Goal: Task Accomplishment & Management: Use online tool/utility

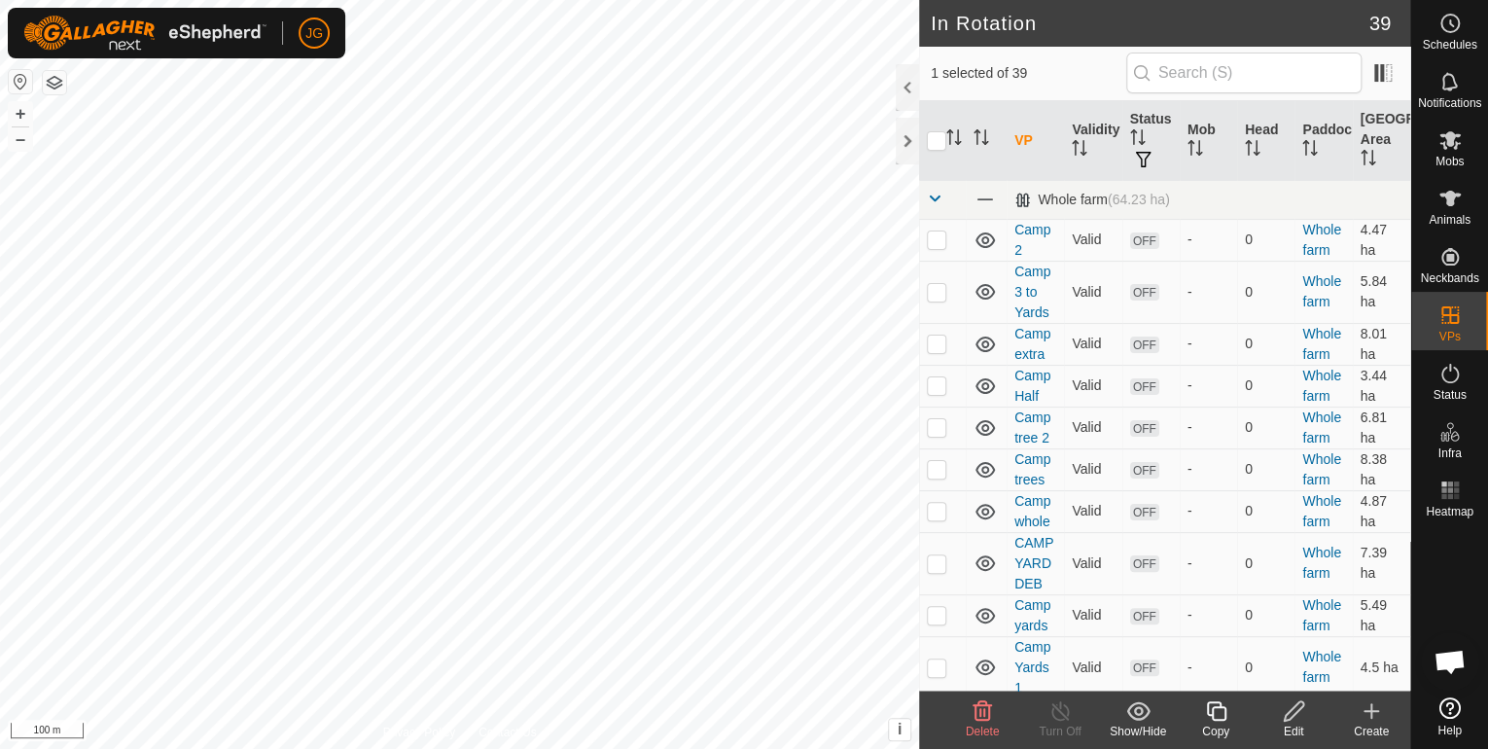
checkbox input "false"
checkbox input "true"
checkbox input "false"
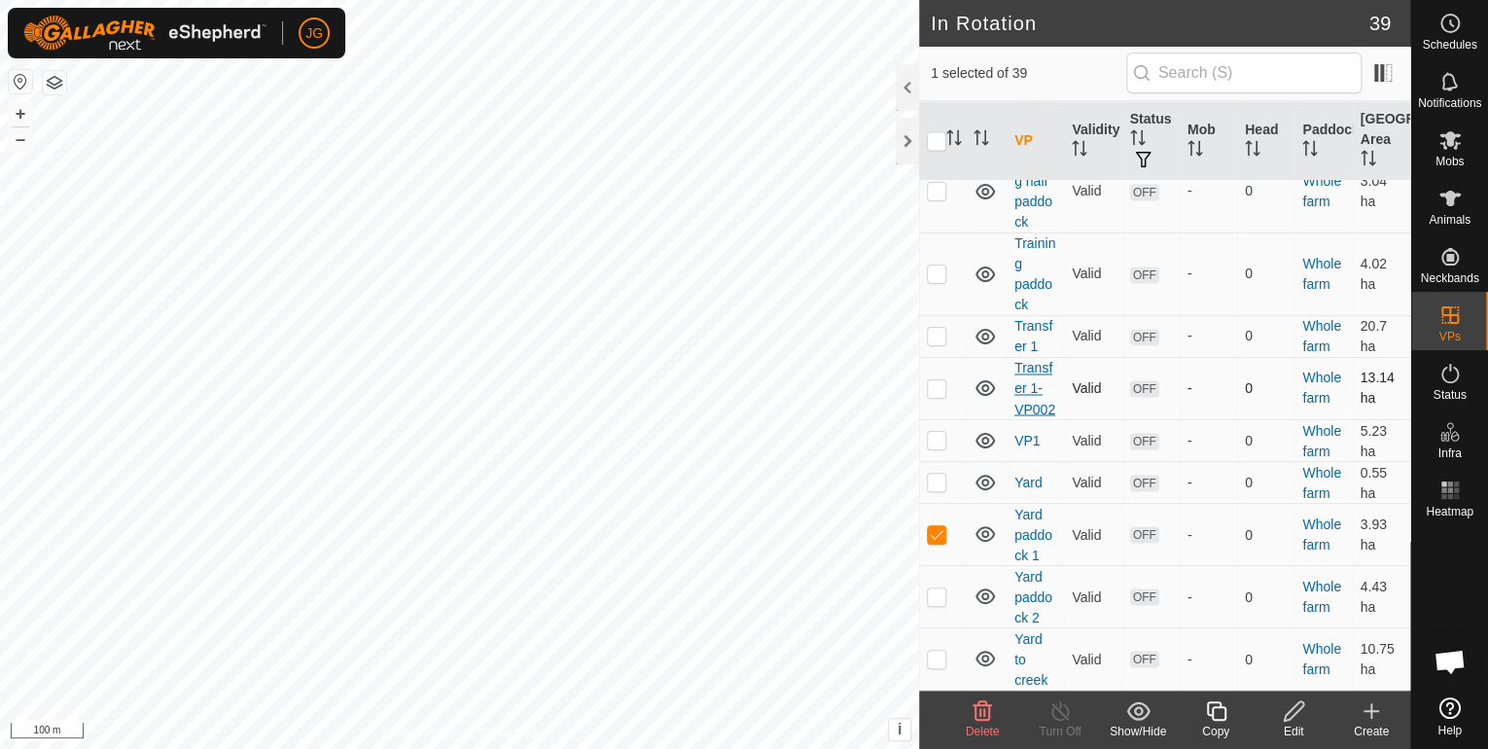
scroll to position [1560, 0]
click at [939, 532] on p-checkbox at bounding box center [936, 534] width 19 height 16
checkbox input "false"
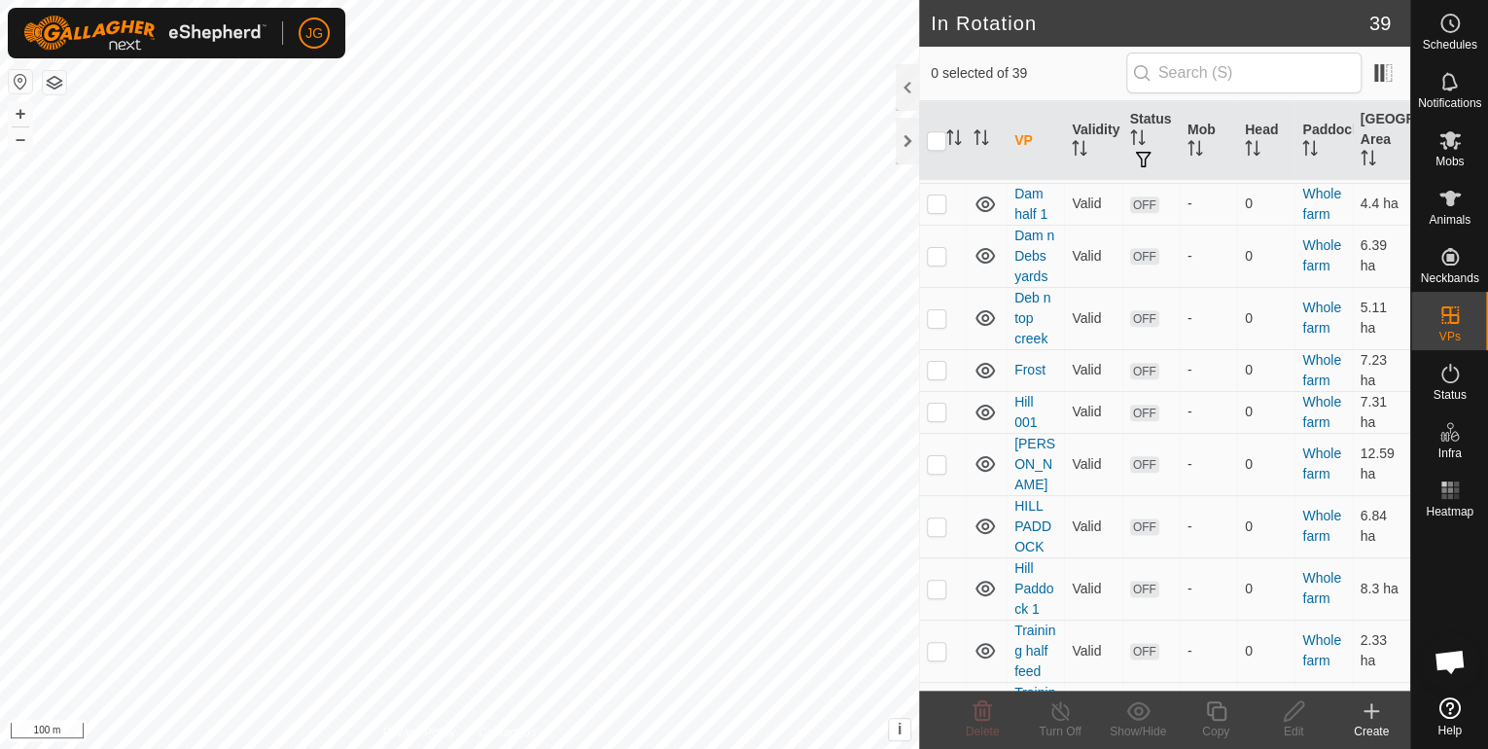
scroll to position [1015, 0]
click at [937, 315] on p-checkbox at bounding box center [936, 319] width 19 height 16
checkbox input "false"
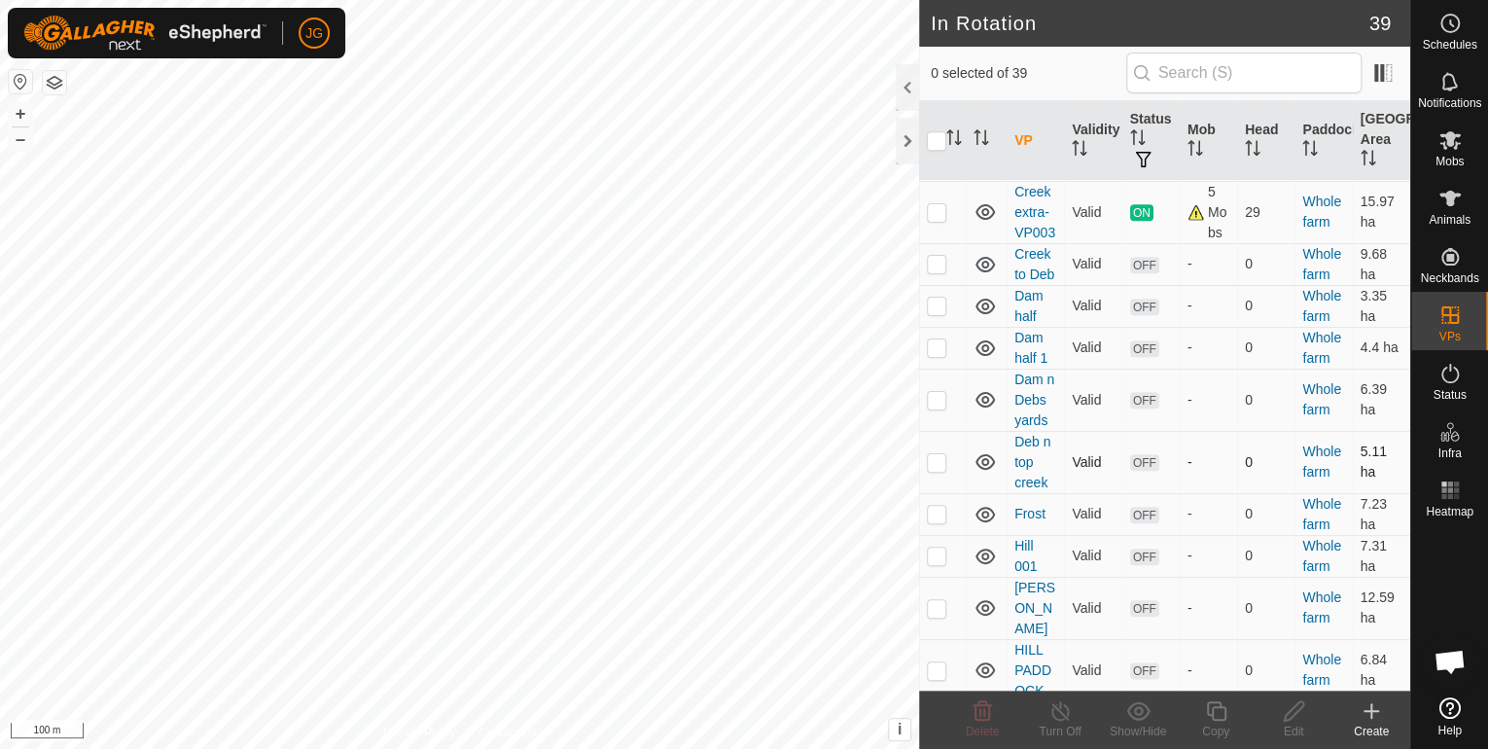
scroll to position [860, 0]
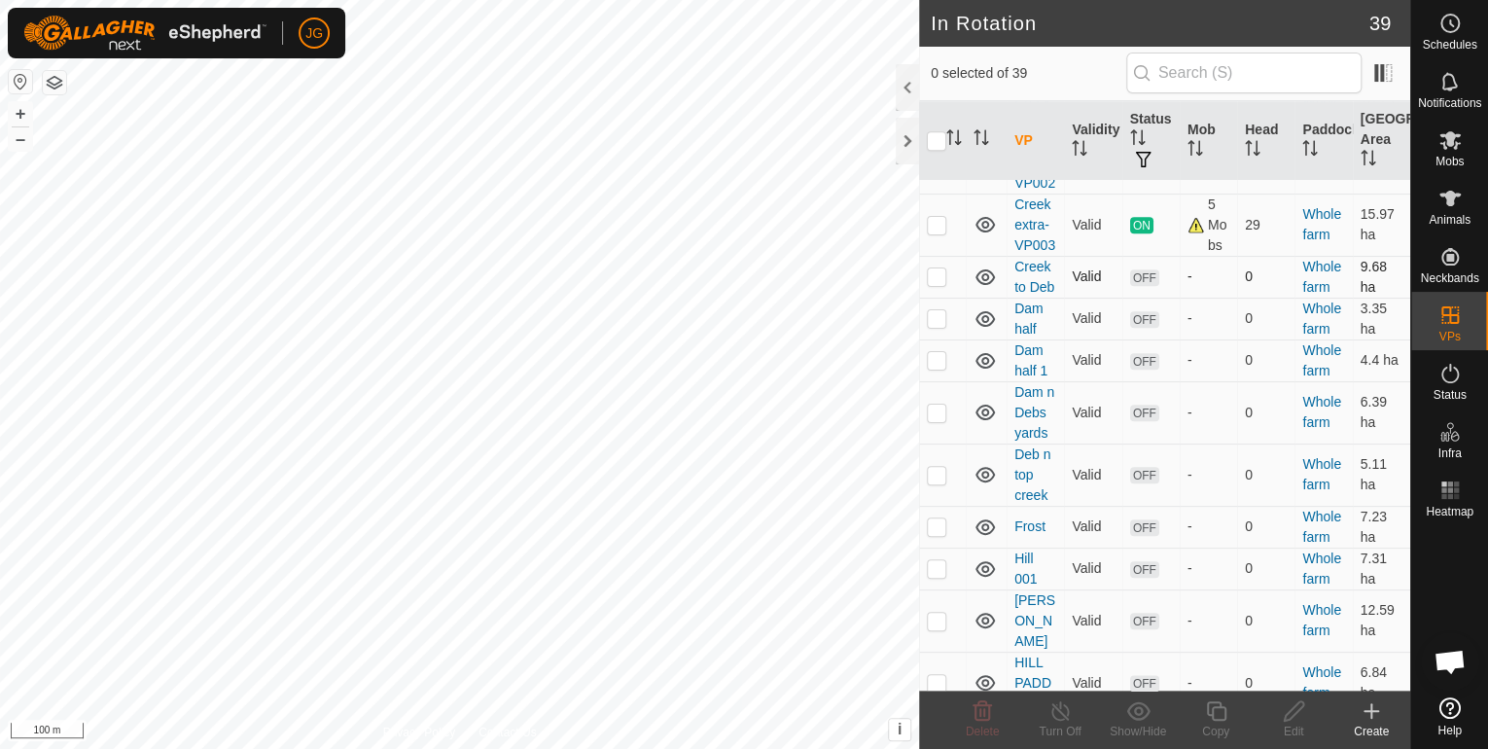
click at [939, 268] on p-checkbox at bounding box center [936, 276] width 19 height 16
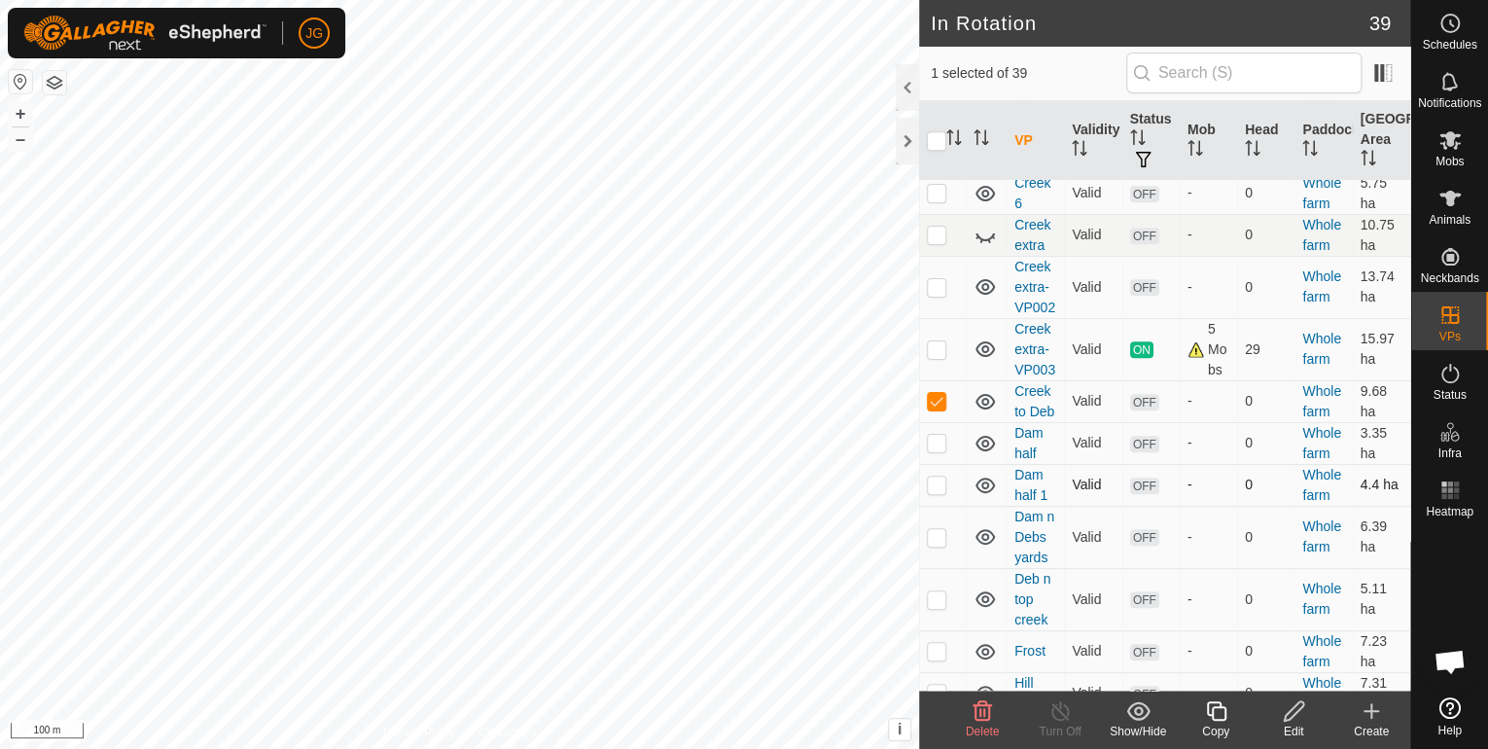
scroll to position [704, 0]
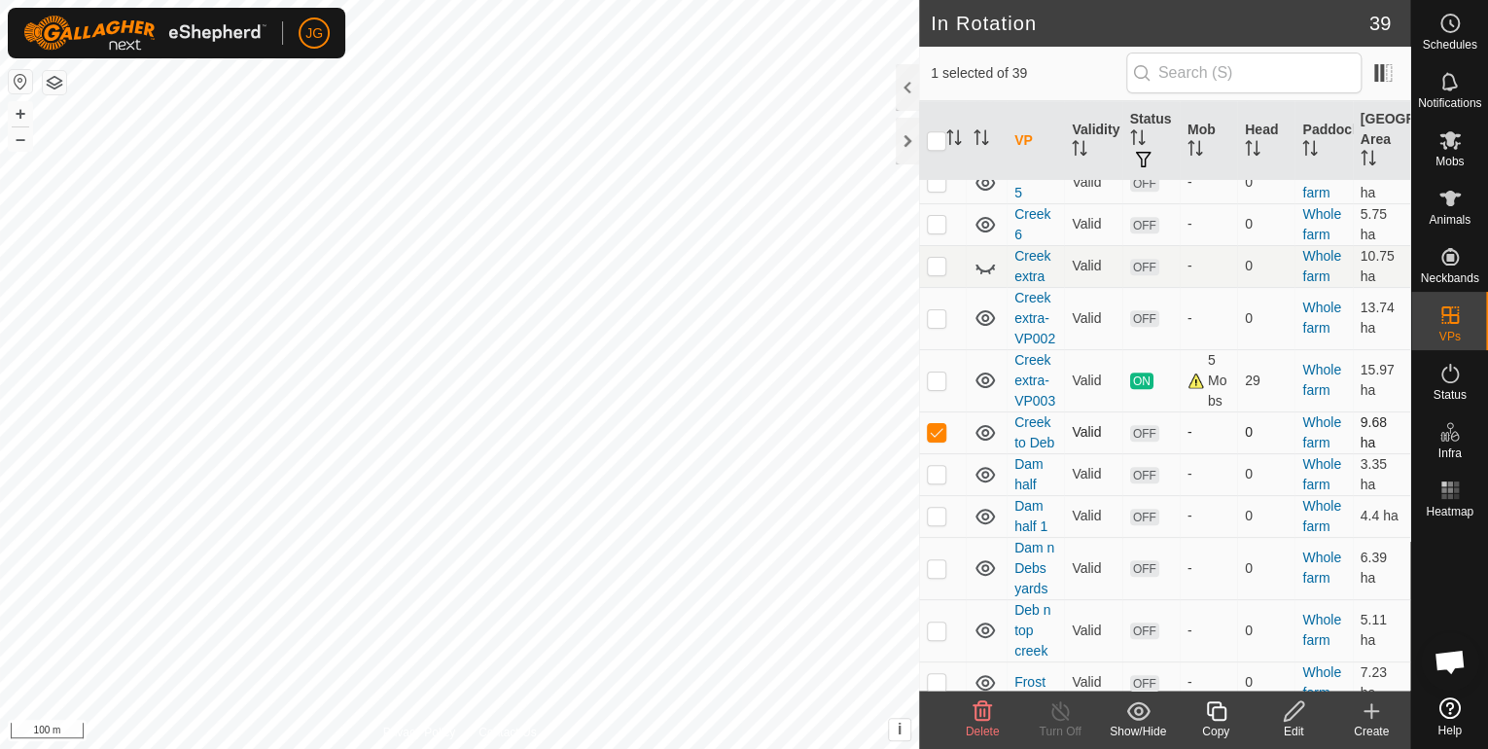
click at [938, 424] on p-checkbox at bounding box center [936, 432] width 19 height 16
checkbox input "false"
click at [934, 376] on p-checkbox at bounding box center [936, 380] width 19 height 16
checkbox input "false"
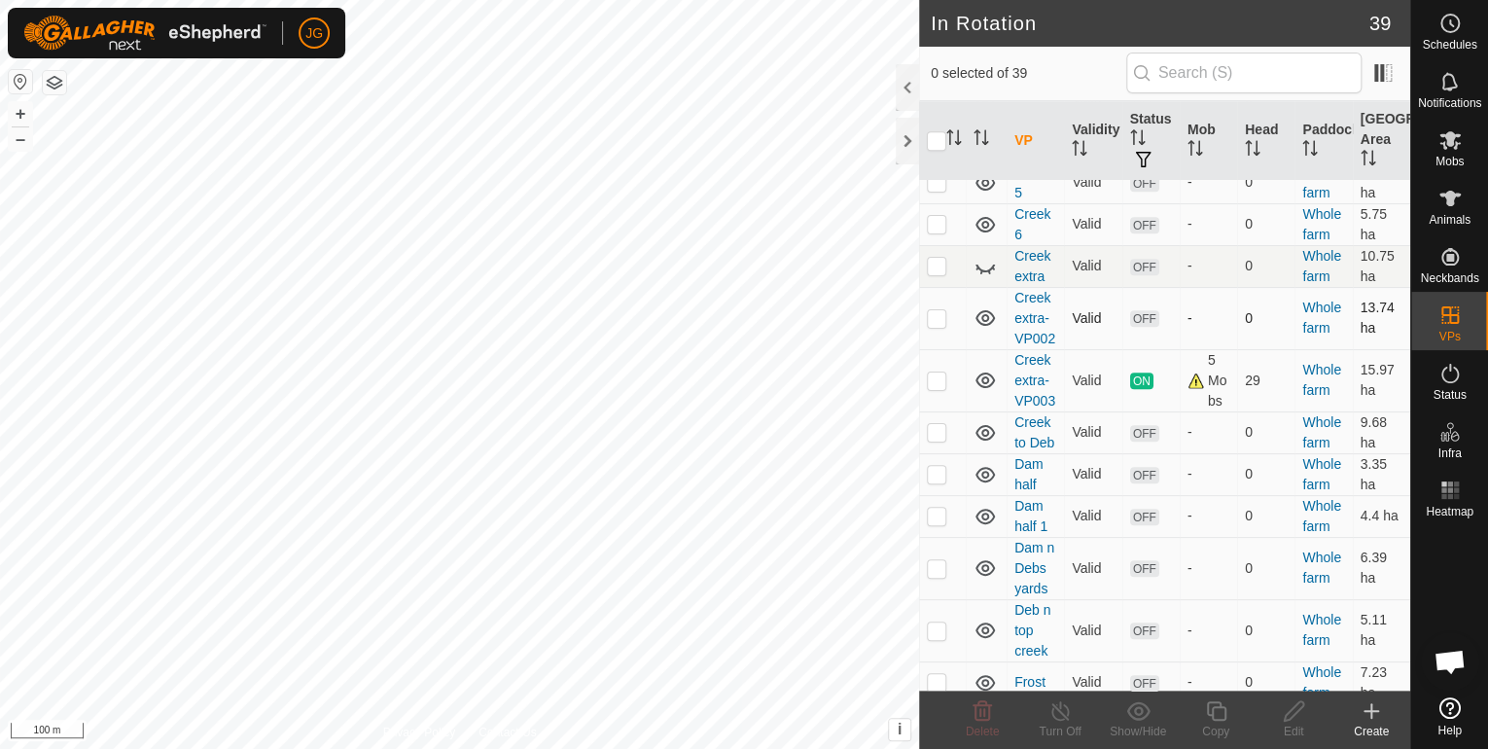
click at [941, 315] on p-checkbox at bounding box center [936, 318] width 19 height 16
click at [937, 315] on p-checkbox at bounding box center [936, 318] width 19 height 16
checkbox input "false"
click at [933, 261] on p-checkbox at bounding box center [936, 266] width 19 height 16
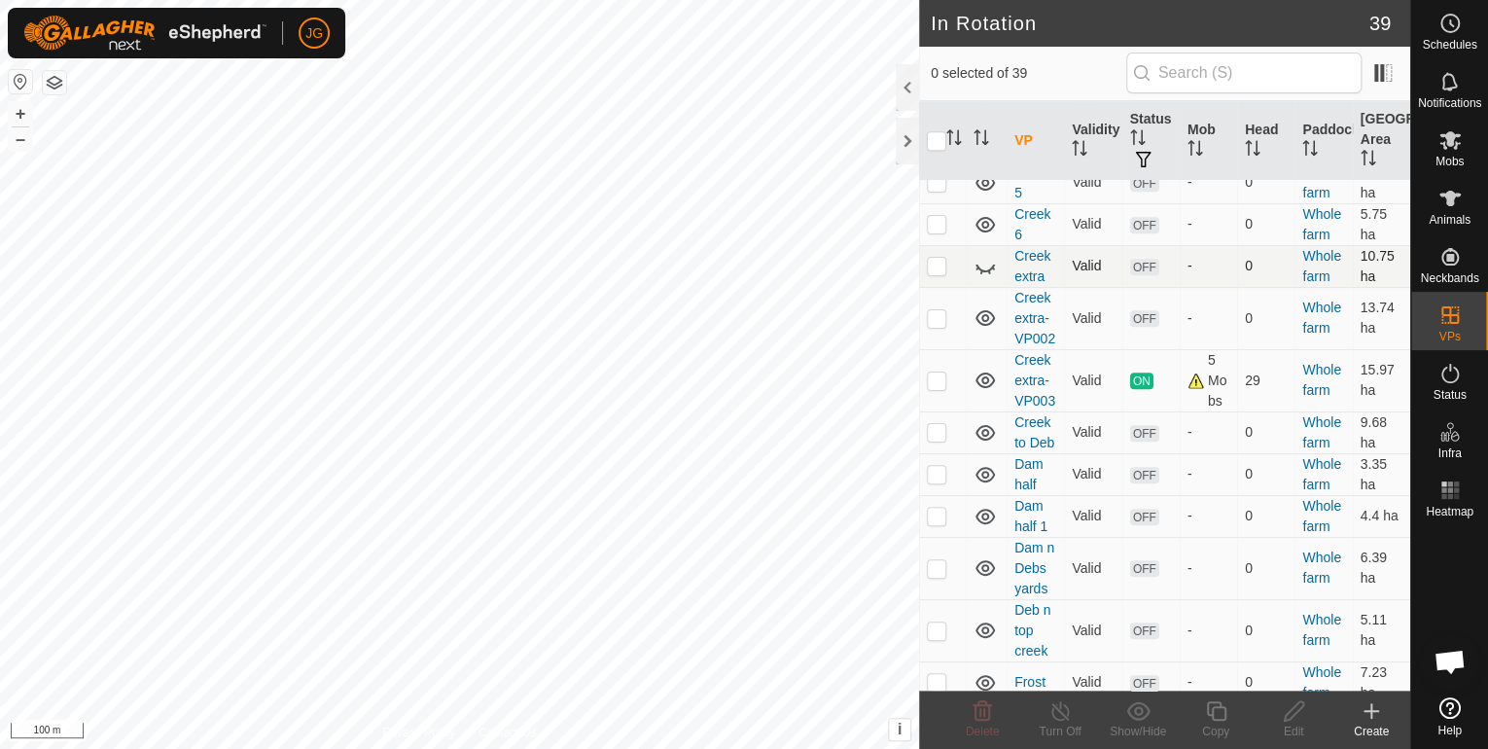
click at [933, 261] on p-checkbox at bounding box center [936, 266] width 19 height 16
checkbox input "false"
click at [937, 218] on p-checkbox at bounding box center [936, 224] width 19 height 16
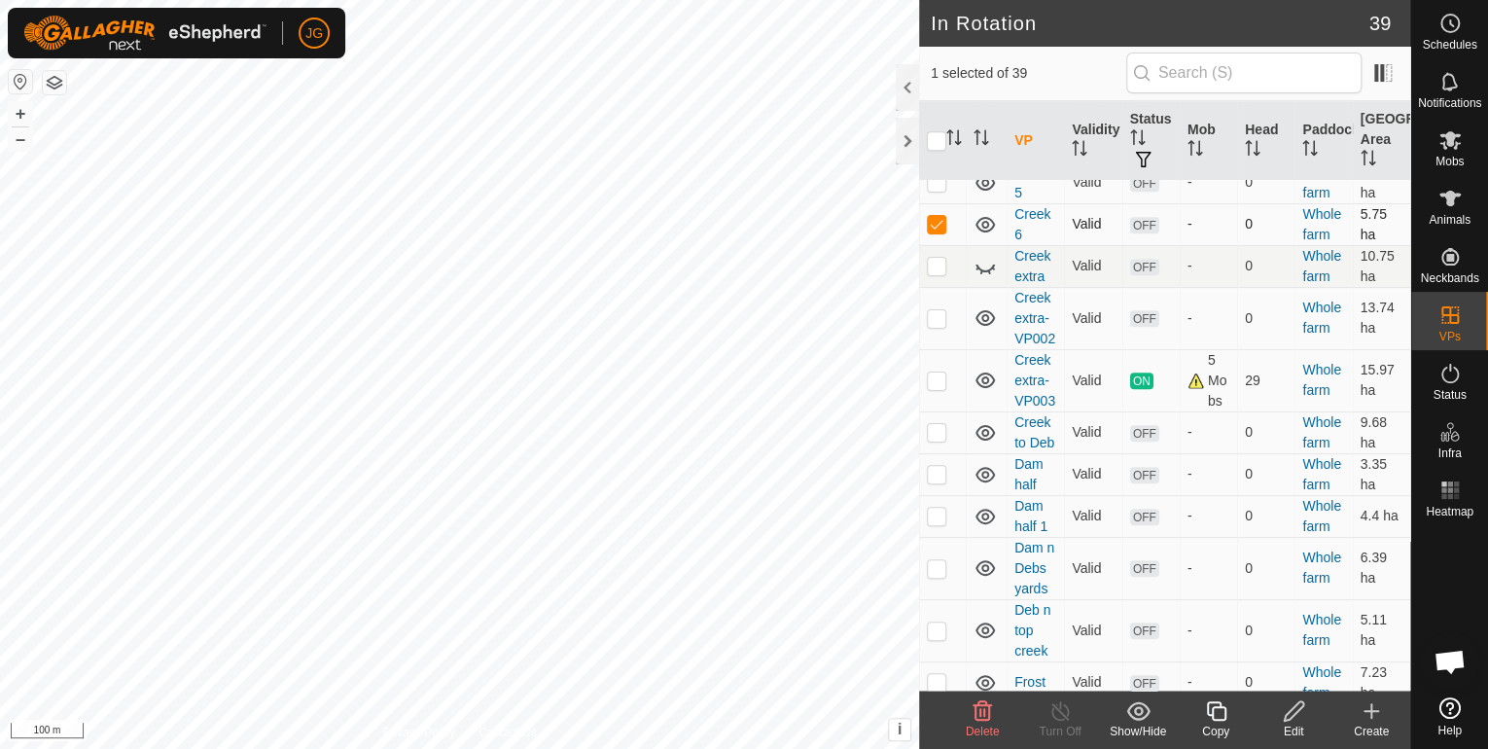
checkbox input "false"
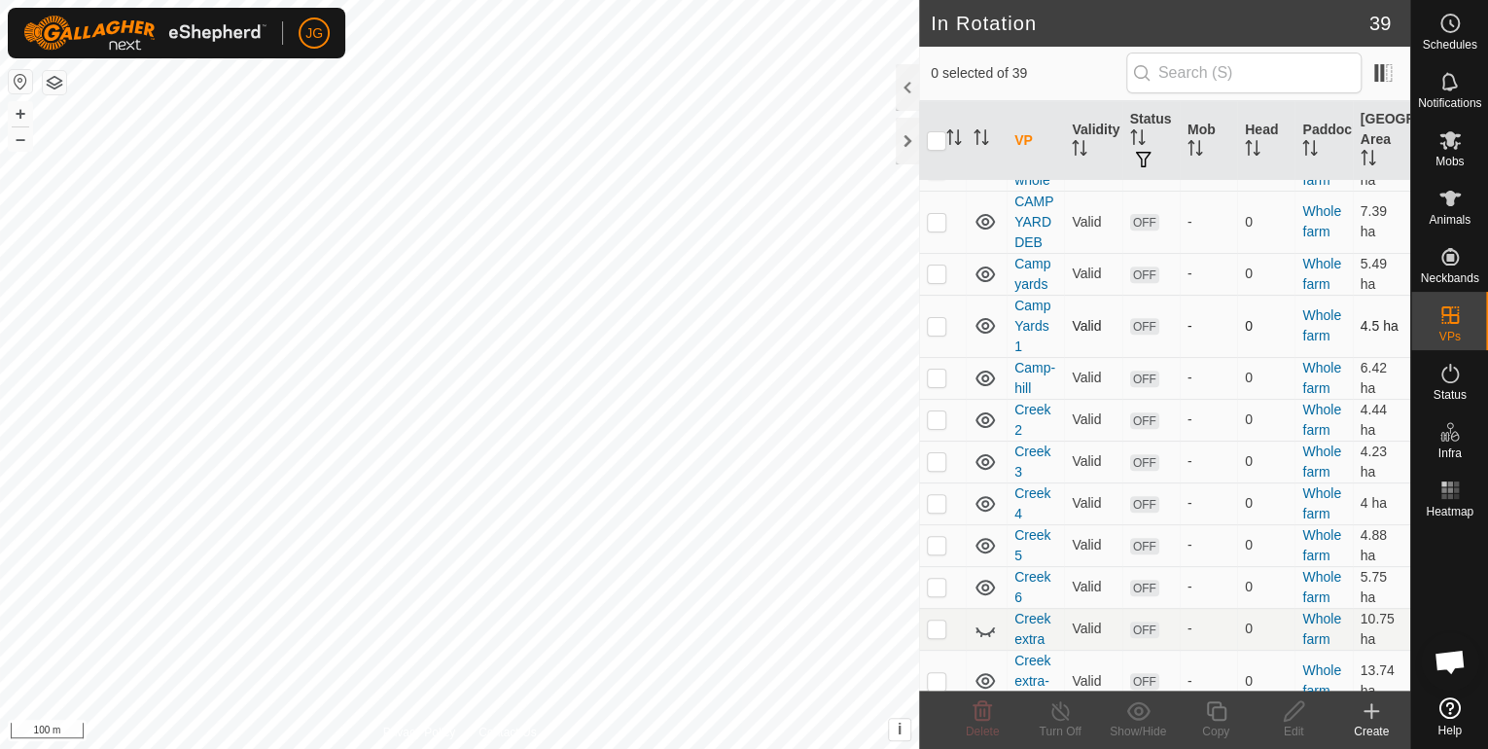
scroll to position [315, 0]
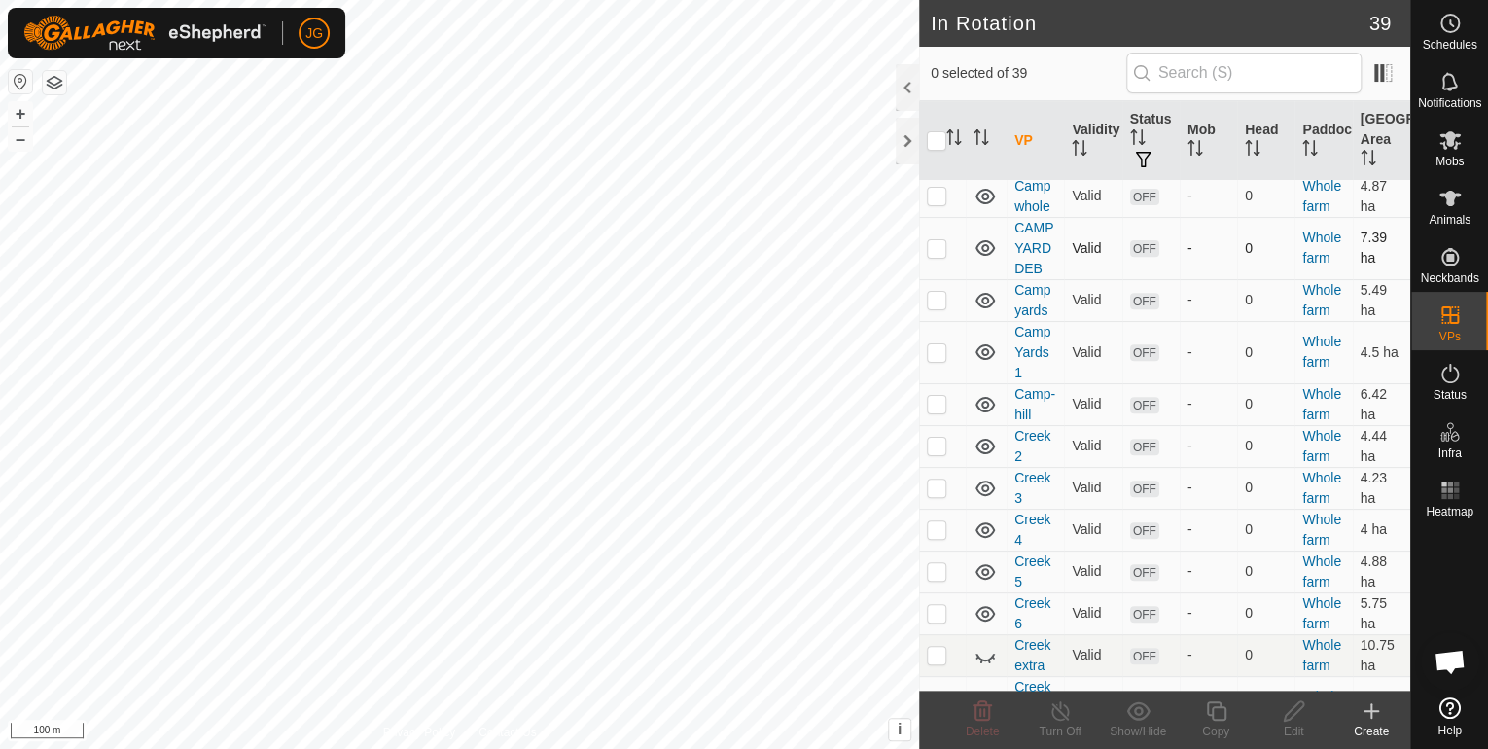
click at [935, 246] on p-checkbox at bounding box center [936, 248] width 19 height 16
checkbox input "false"
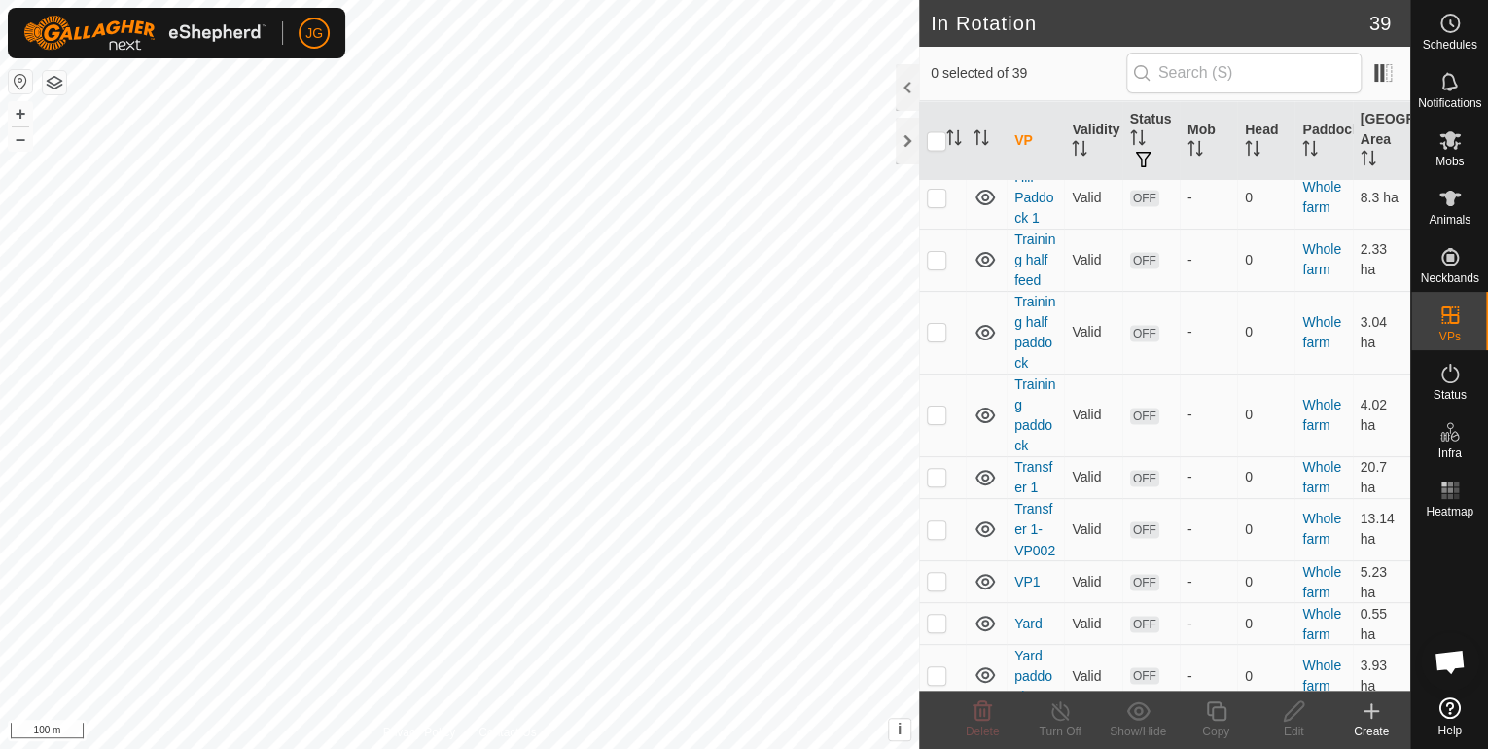
scroll to position [1478, 0]
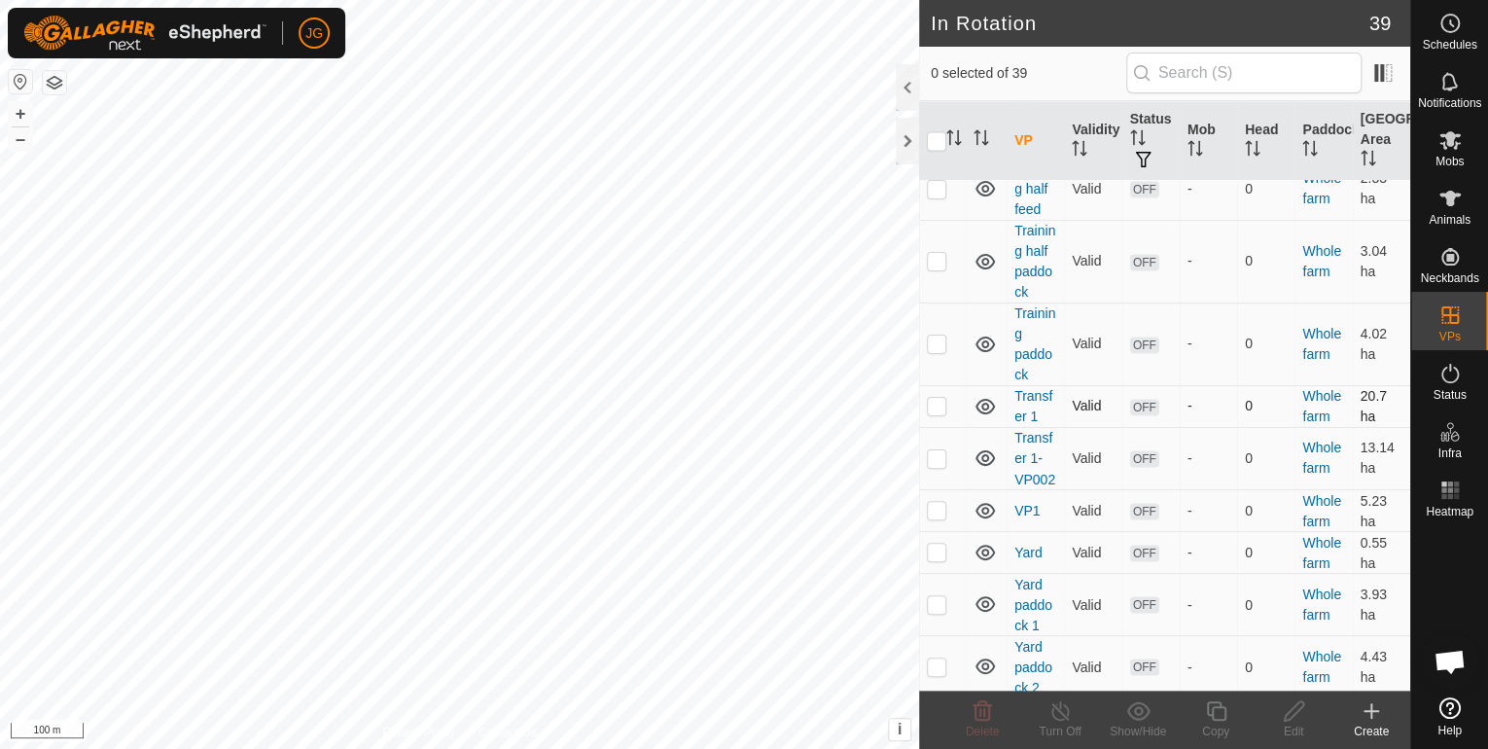
click at [937, 413] on p-checkbox at bounding box center [936, 406] width 19 height 16
checkbox input "true"
click at [934, 466] on p-checkbox at bounding box center [936, 458] width 19 height 16
checkbox input "true"
click at [934, 413] on p-checkbox at bounding box center [936, 406] width 19 height 16
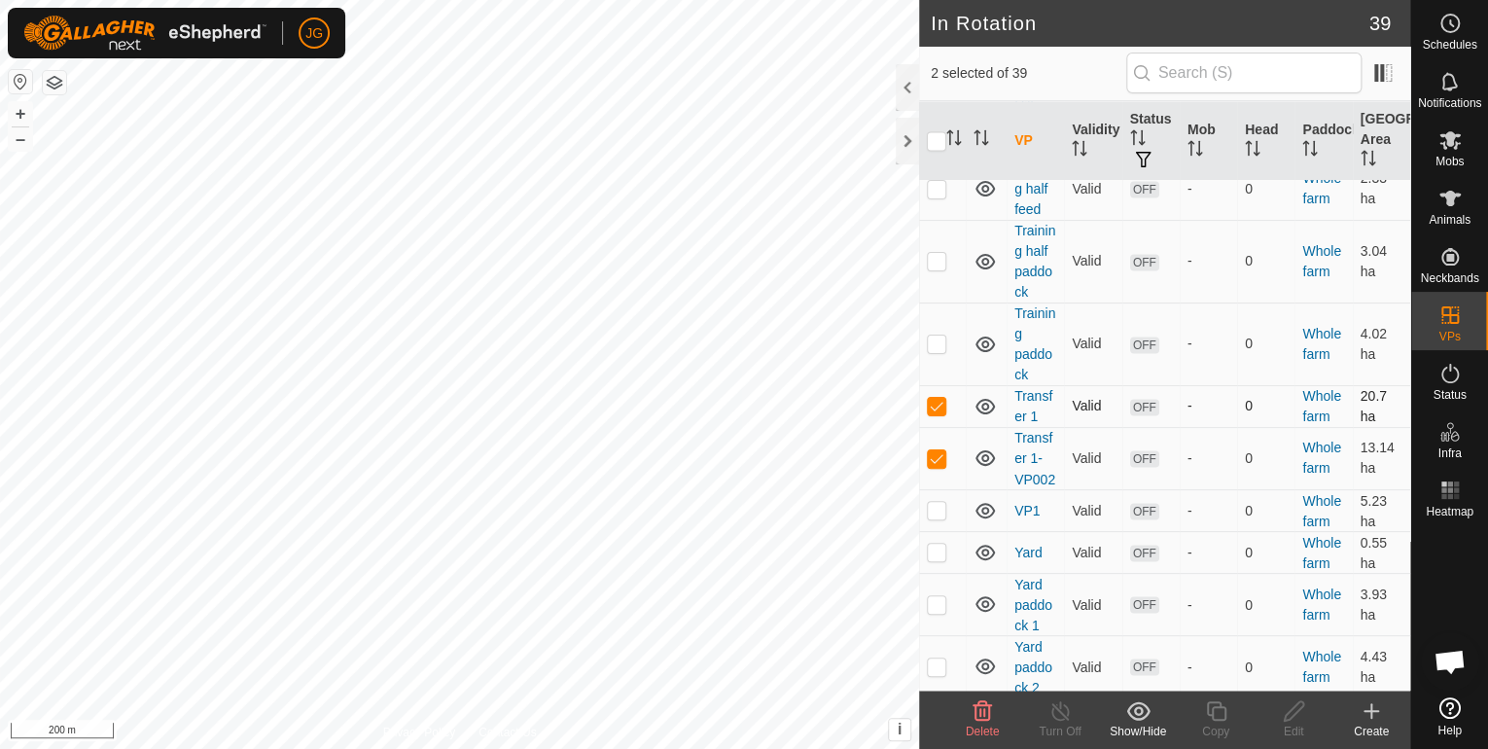
checkbox input "false"
click at [1294, 708] on icon at bounding box center [1294, 710] width 24 height 23
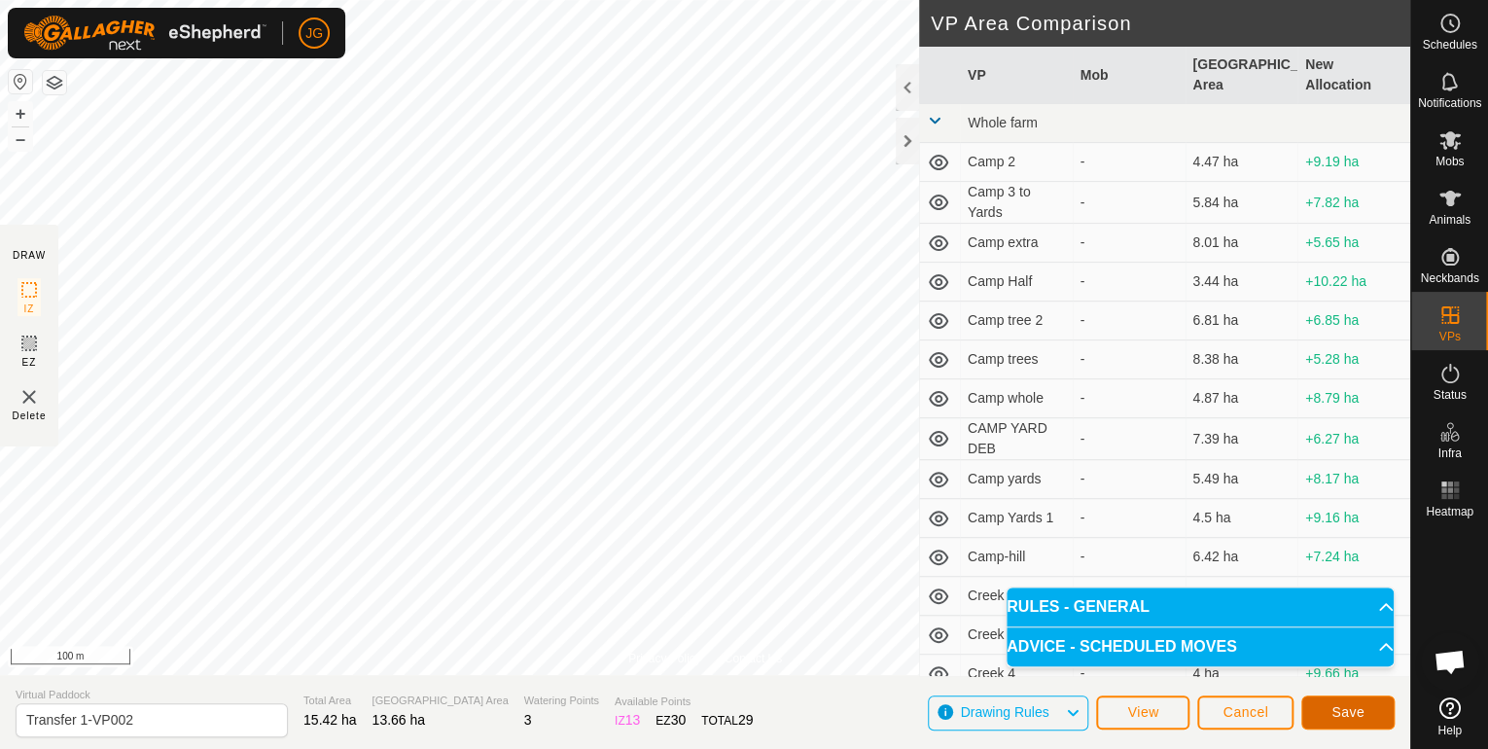
click at [1357, 716] on span "Save" at bounding box center [1347, 712] width 33 height 16
